Goal: Information Seeking & Learning: Learn about a topic

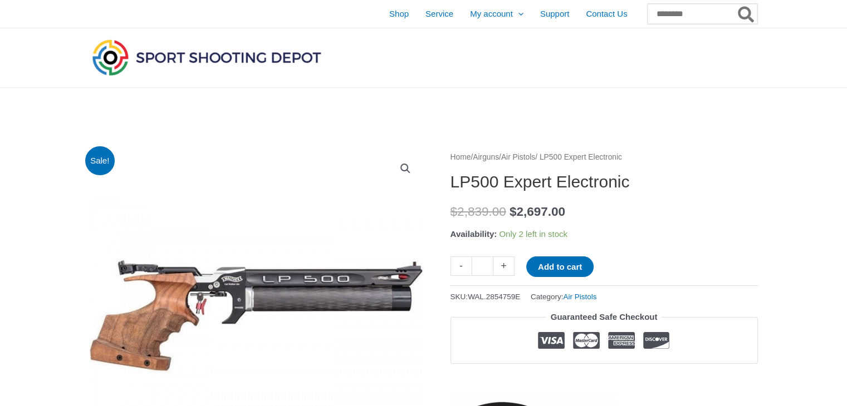
click at [690, 22] on input "Search for:" at bounding box center [703, 14] width 110 height 20
type input "*******"
click at [736, 4] on button "Search" at bounding box center [747, 14] width 22 height 20
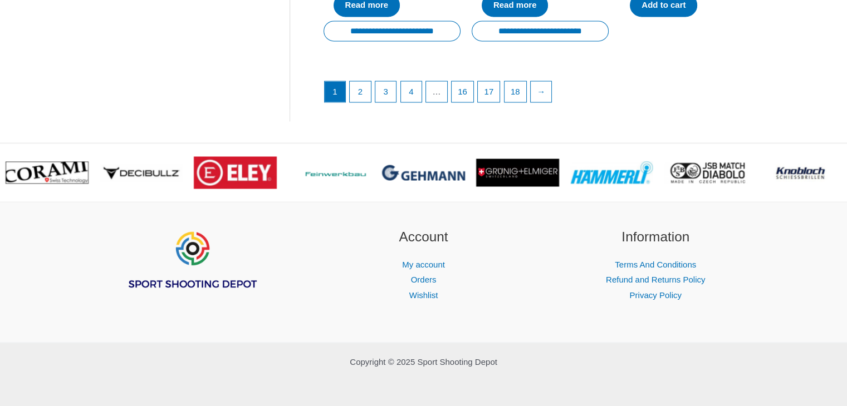
scroll to position [1812, 0]
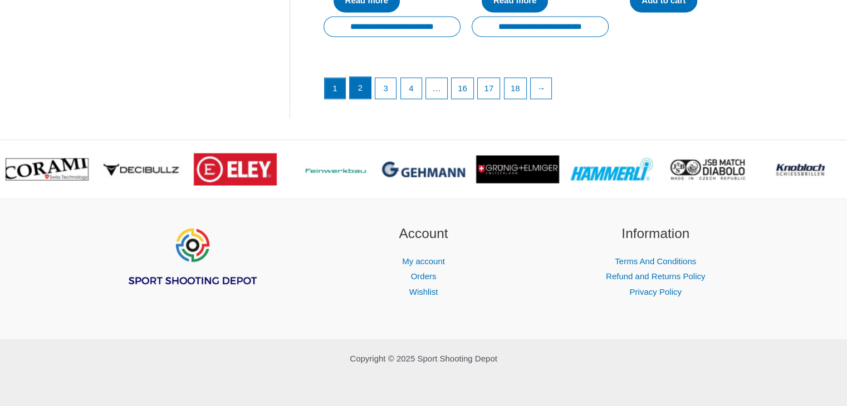
click at [360, 99] on link "2" at bounding box center [360, 88] width 21 height 22
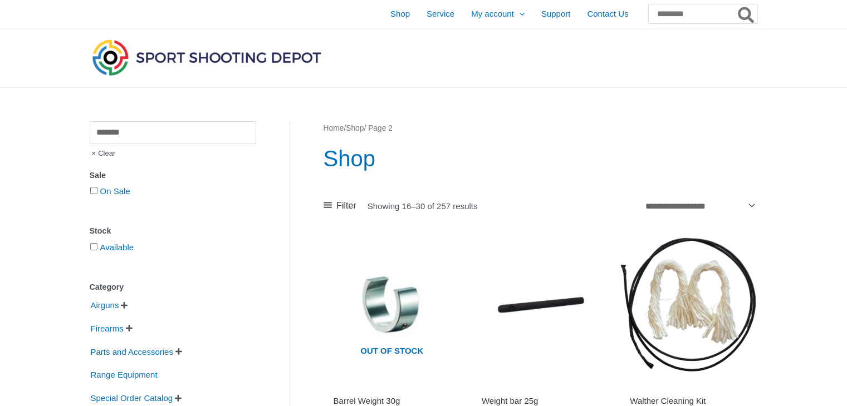
click at [664, 28] on div at bounding box center [654, 57] width 208 height 59
click at [668, 22] on input "Search for:" at bounding box center [703, 14] width 110 height 20
type input "*****"
click at [736, 4] on button "Search" at bounding box center [747, 14] width 22 height 20
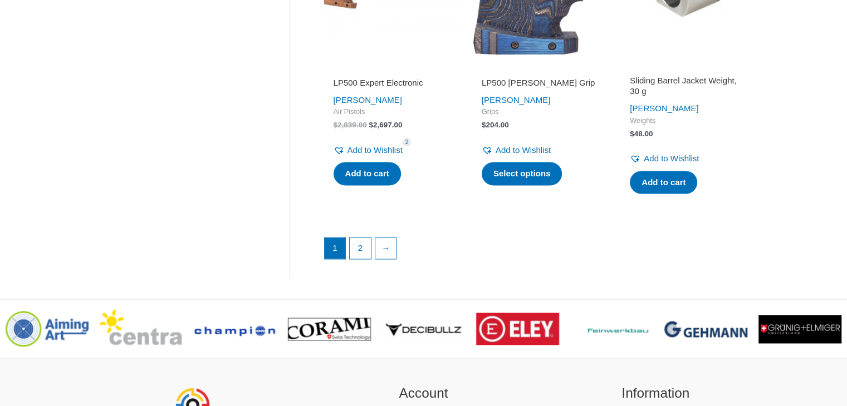
scroll to position [1599, 0]
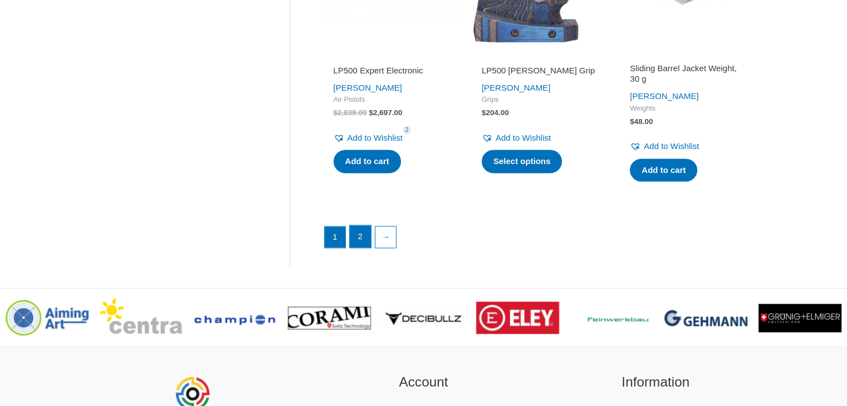
click at [370, 238] on link "2" at bounding box center [360, 237] width 21 height 22
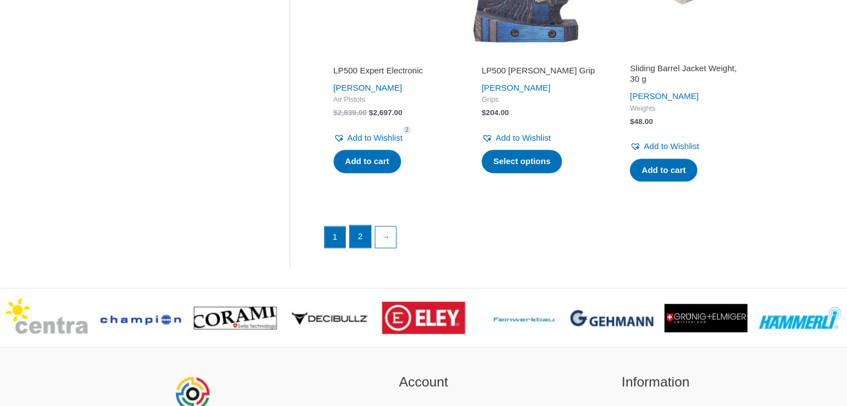
click at [370, 238] on link "2" at bounding box center [360, 237] width 21 height 22
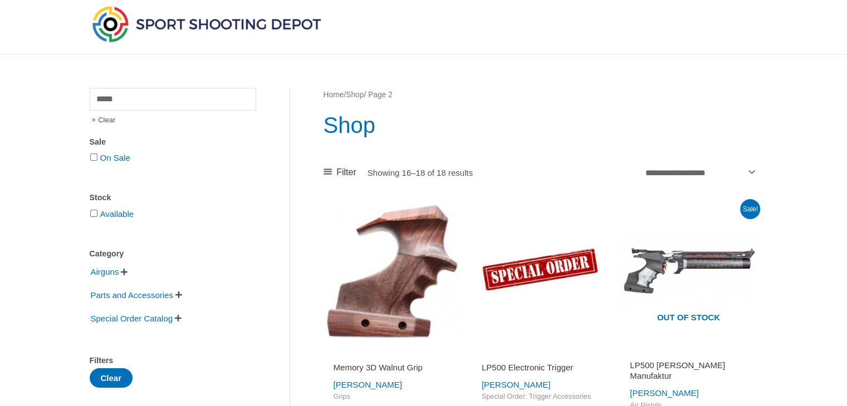
scroll to position [31, 0]
